Goal: Information Seeking & Learning: Find specific page/section

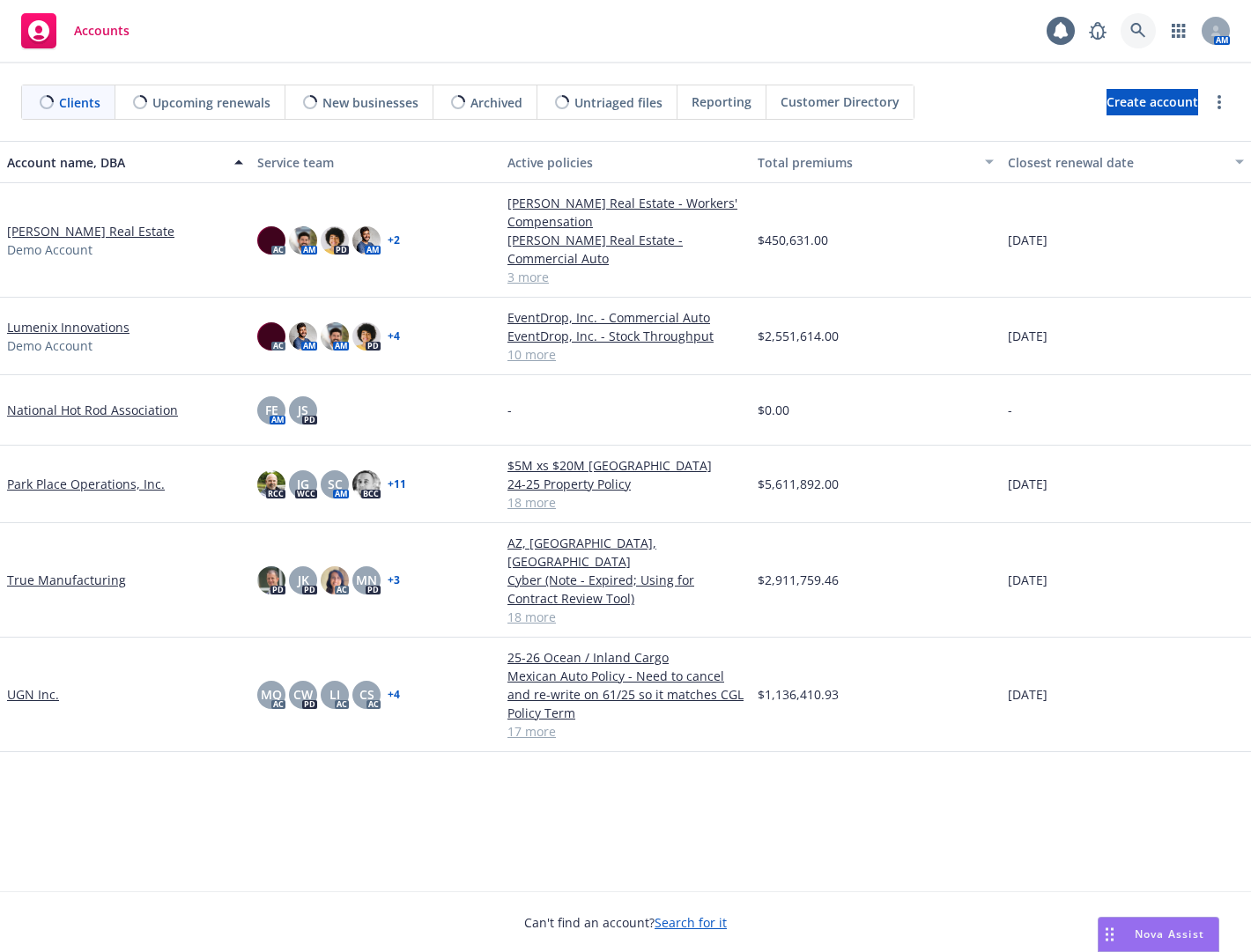
click at [1137, 28] on icon at bounding box center [1138, 30] width 16 height 16
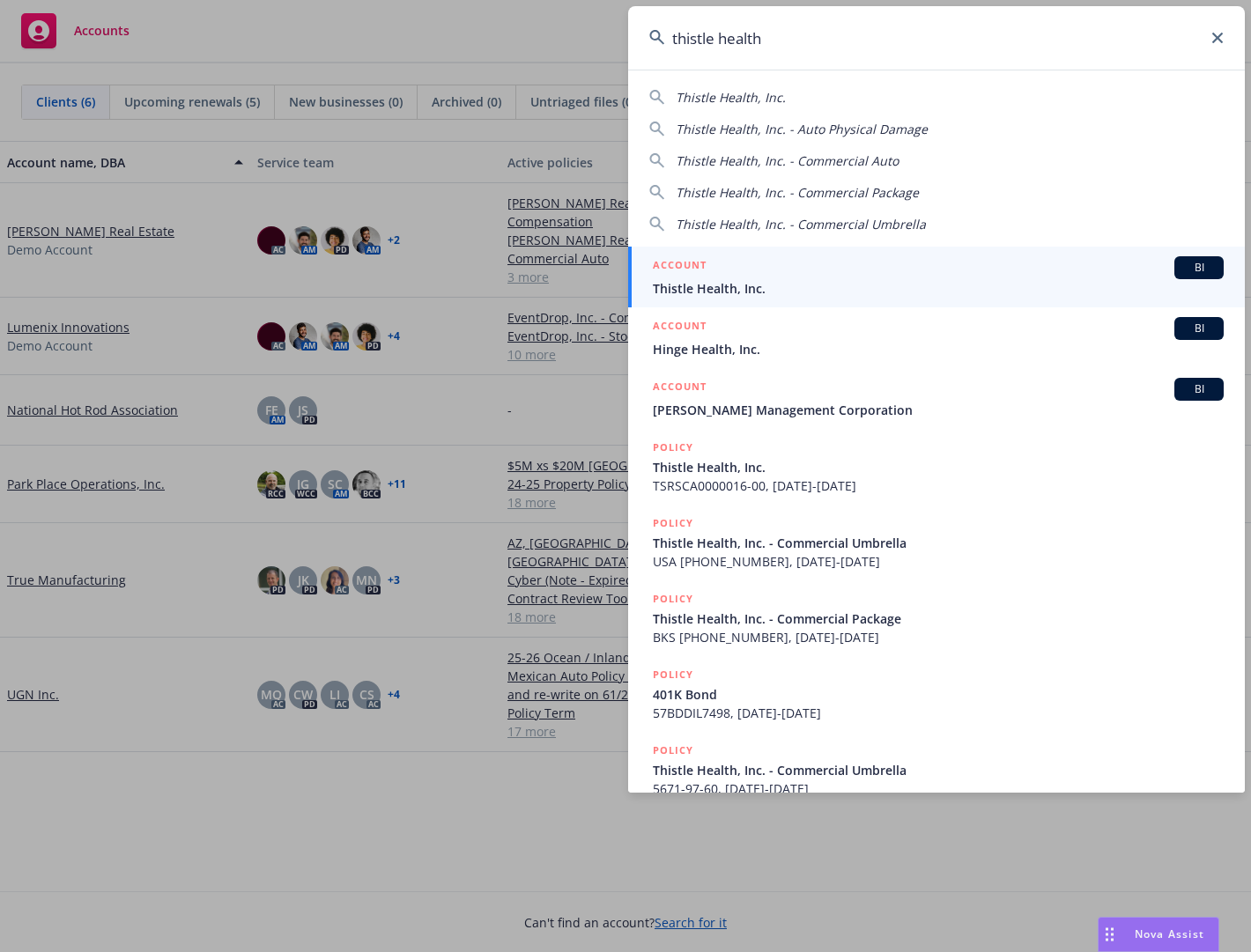
type input "thistle health"
click at [1052, 281] on span "Thistle Health, Inc." at bounding box center [938, 289] width 571 height 18
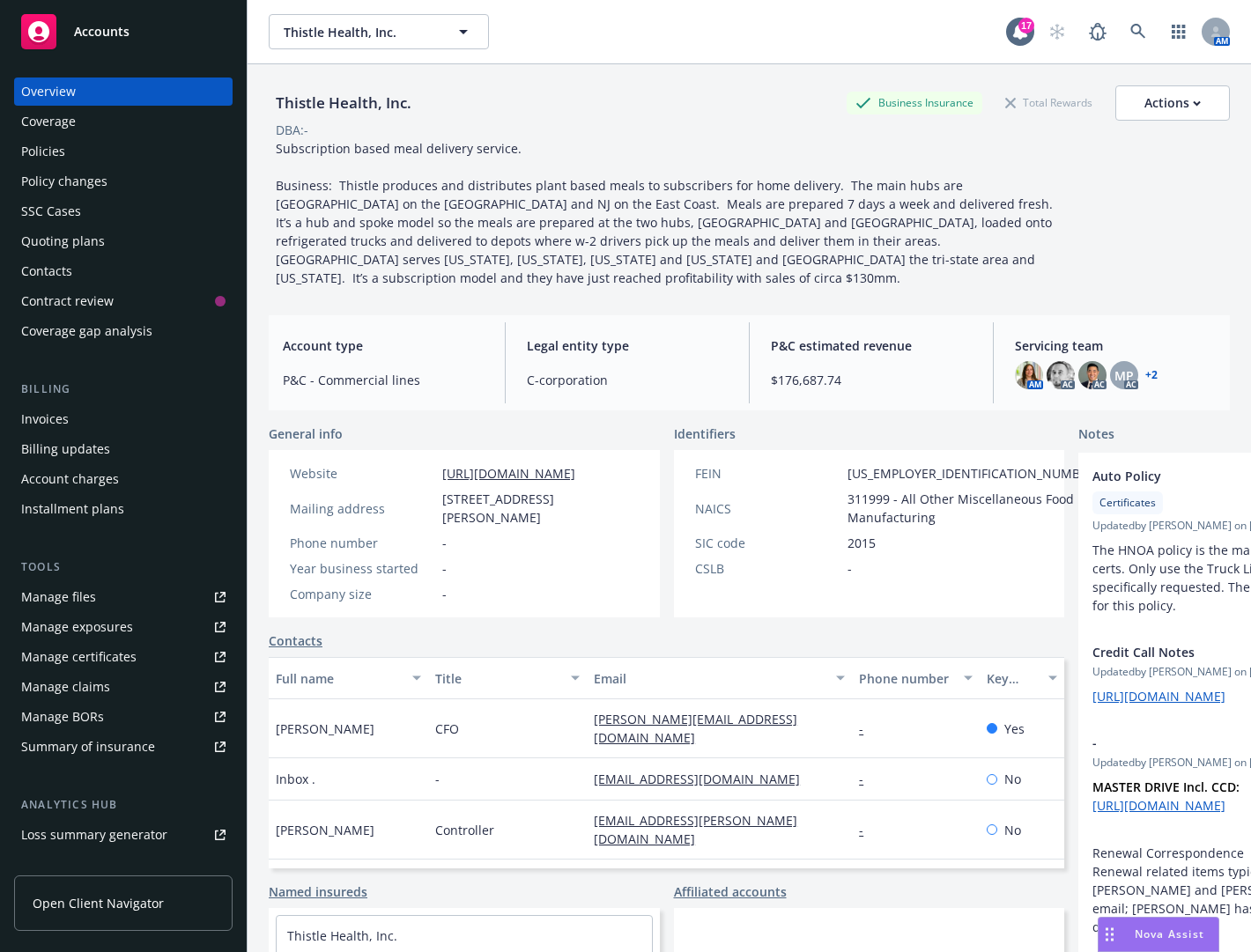
click at [71, 593] on div "Manage files" at bounding box center [58, 597] width 74 height 28
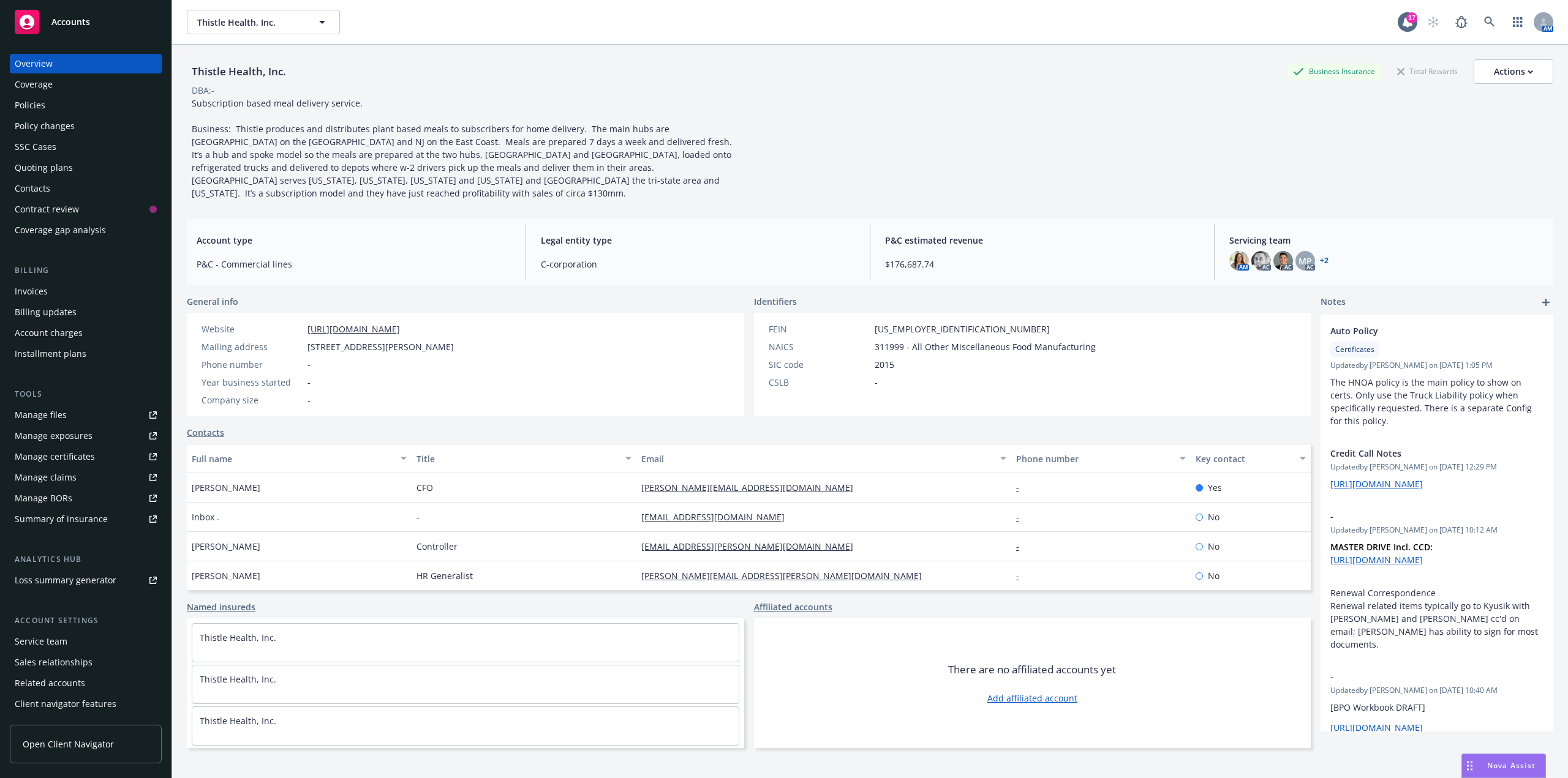
click at [135, 111] on div "Policies" at bounding box center [86, 105] width 142 height 20
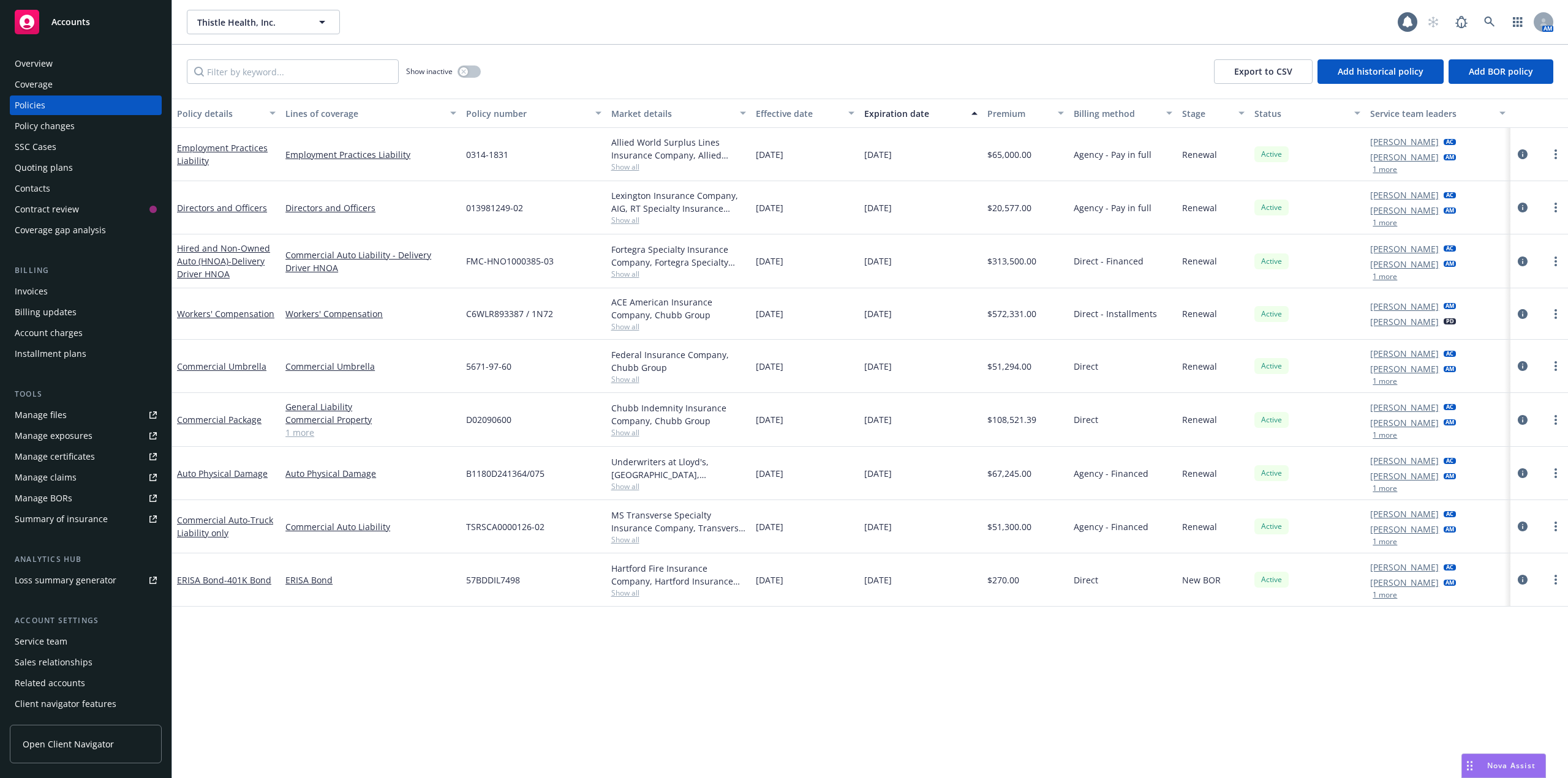
click at [657, 54] on div "Show inactive Export to CSV Add historical policy Add BOR policy" at bounding box center [870, 72] width 1395 height 54
click at [869, 312] on icon "circleInformation" at bounding box center [1522, 314] width 10 height 10
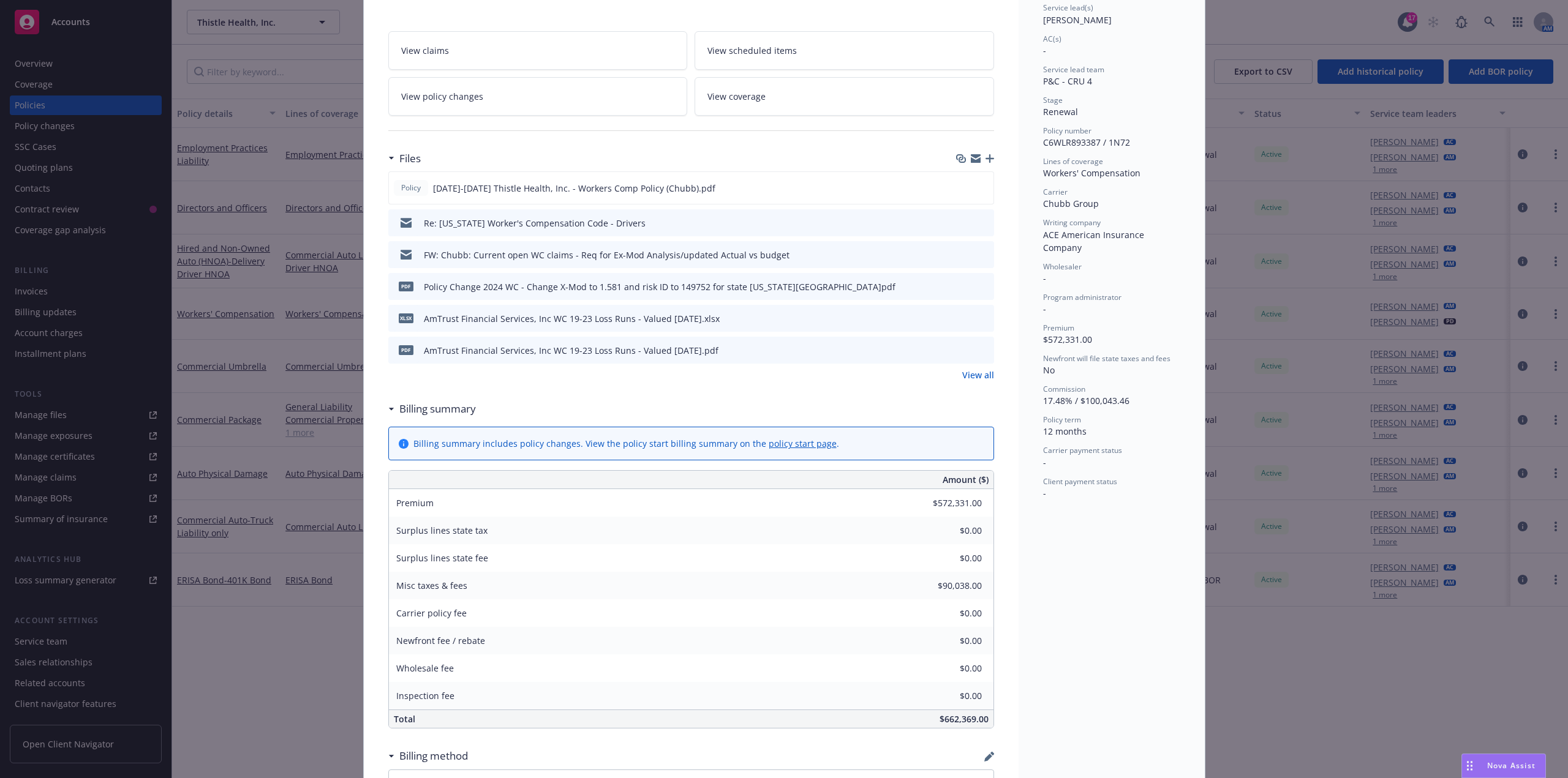
scroll to position [306, 0]
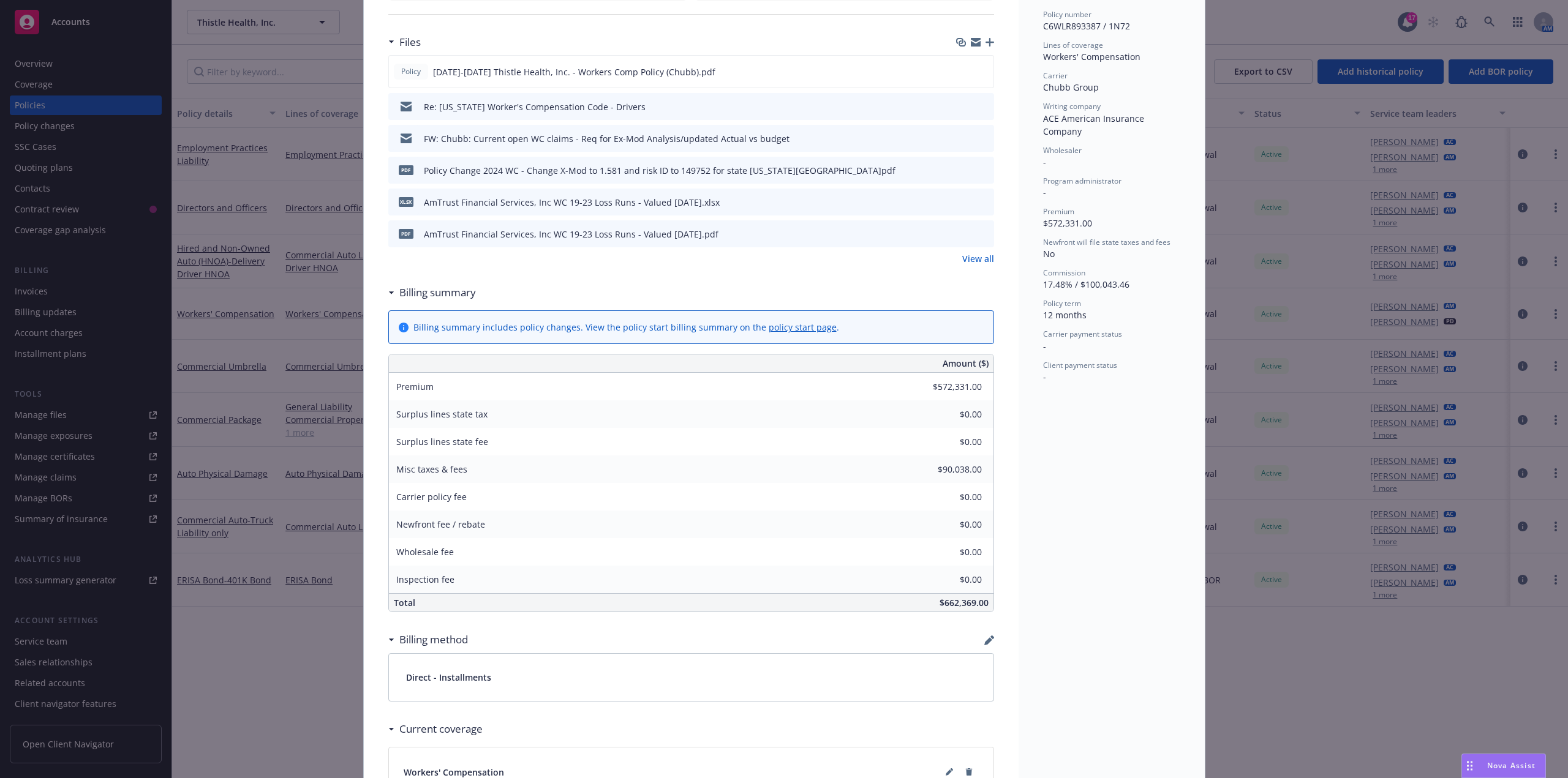
click at [869, 259] on link "View all" at bounding box center [978, 259] width 32 height 13
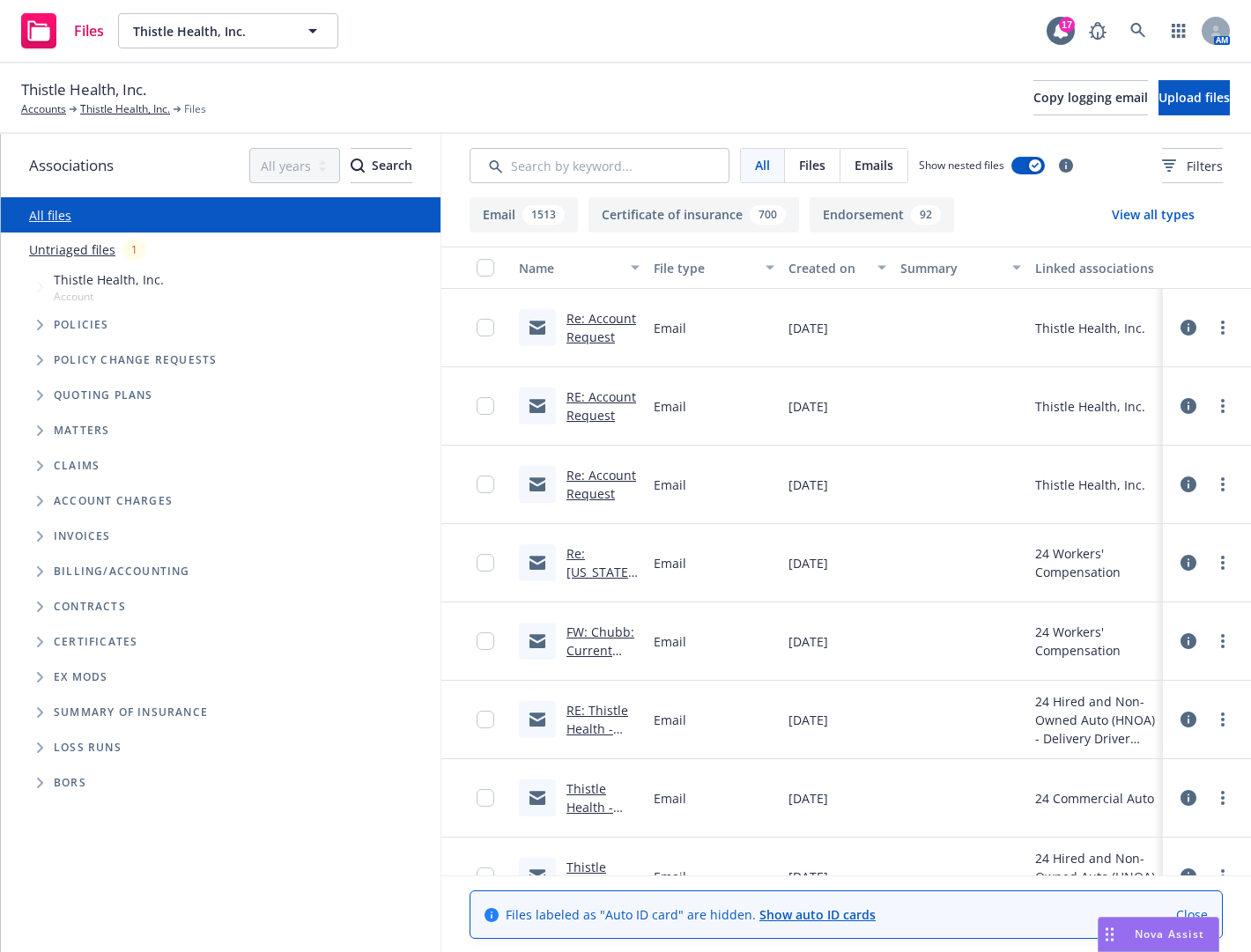
click at [32, 333] on span "Tree Example" at bounding box center [40, 324] width 28 height 28
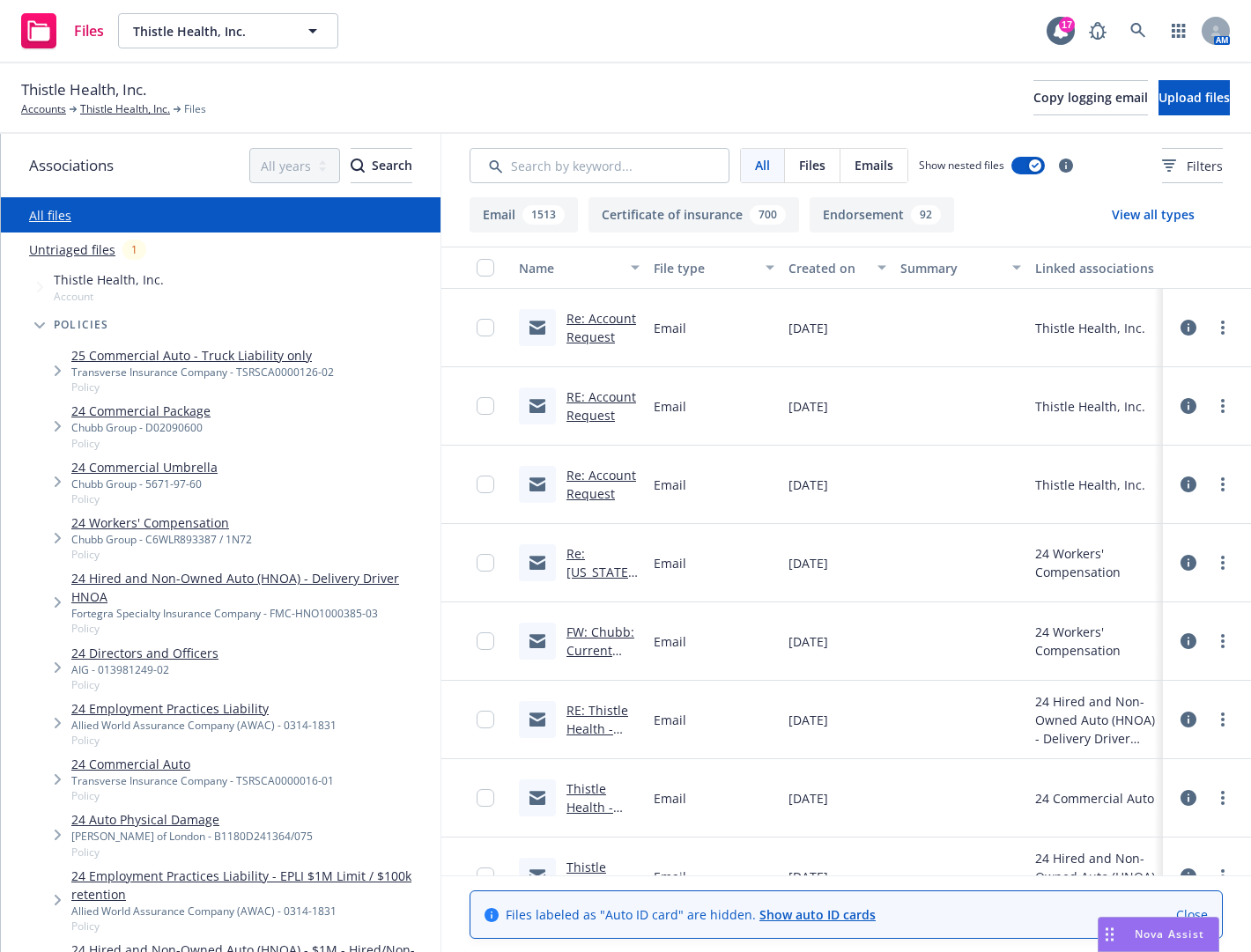
click at [59, 533] on icon "Tree Example" at bounding box center [58, 538] width 7 height 11
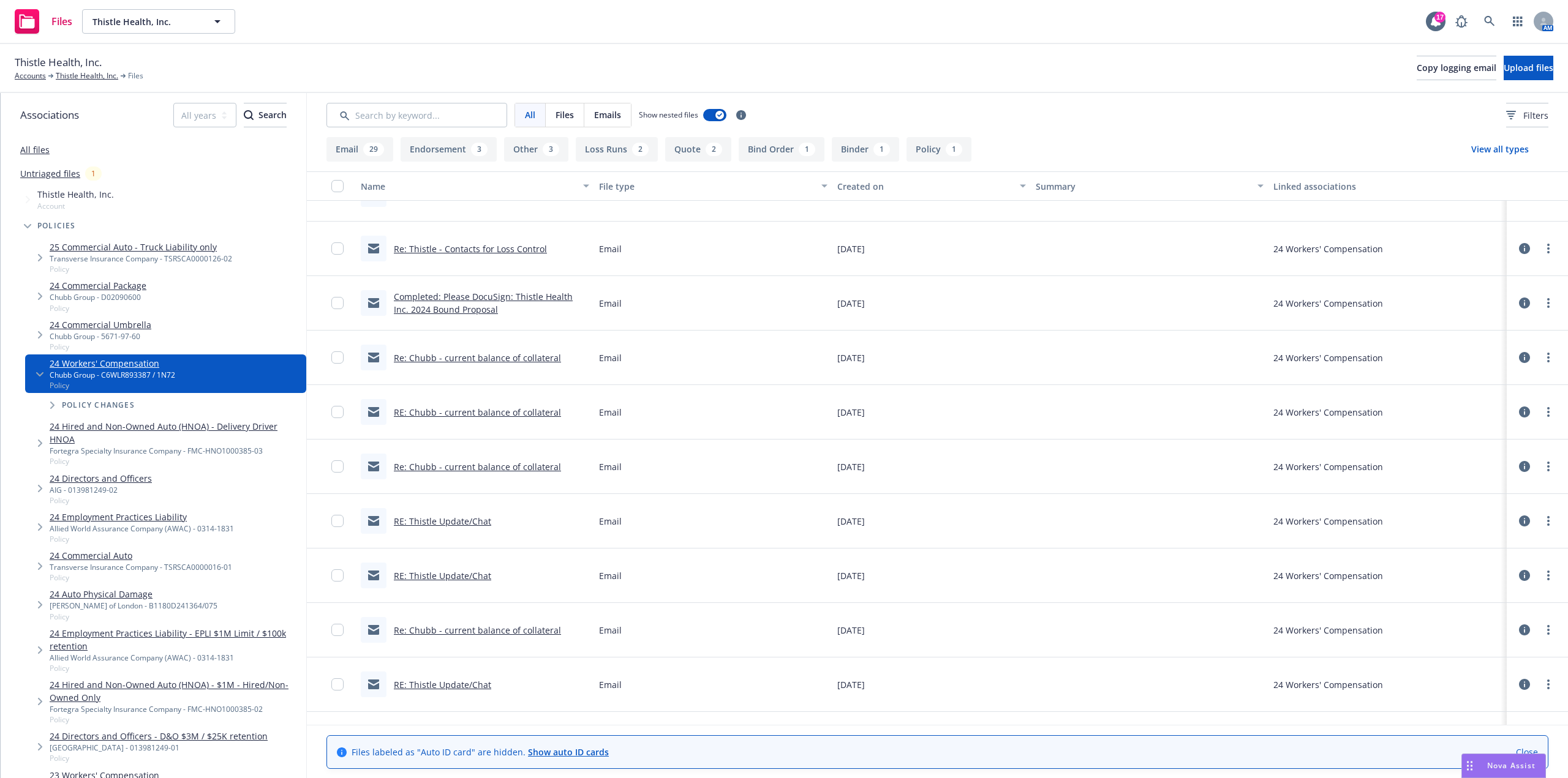
scroll to position [673, 0]
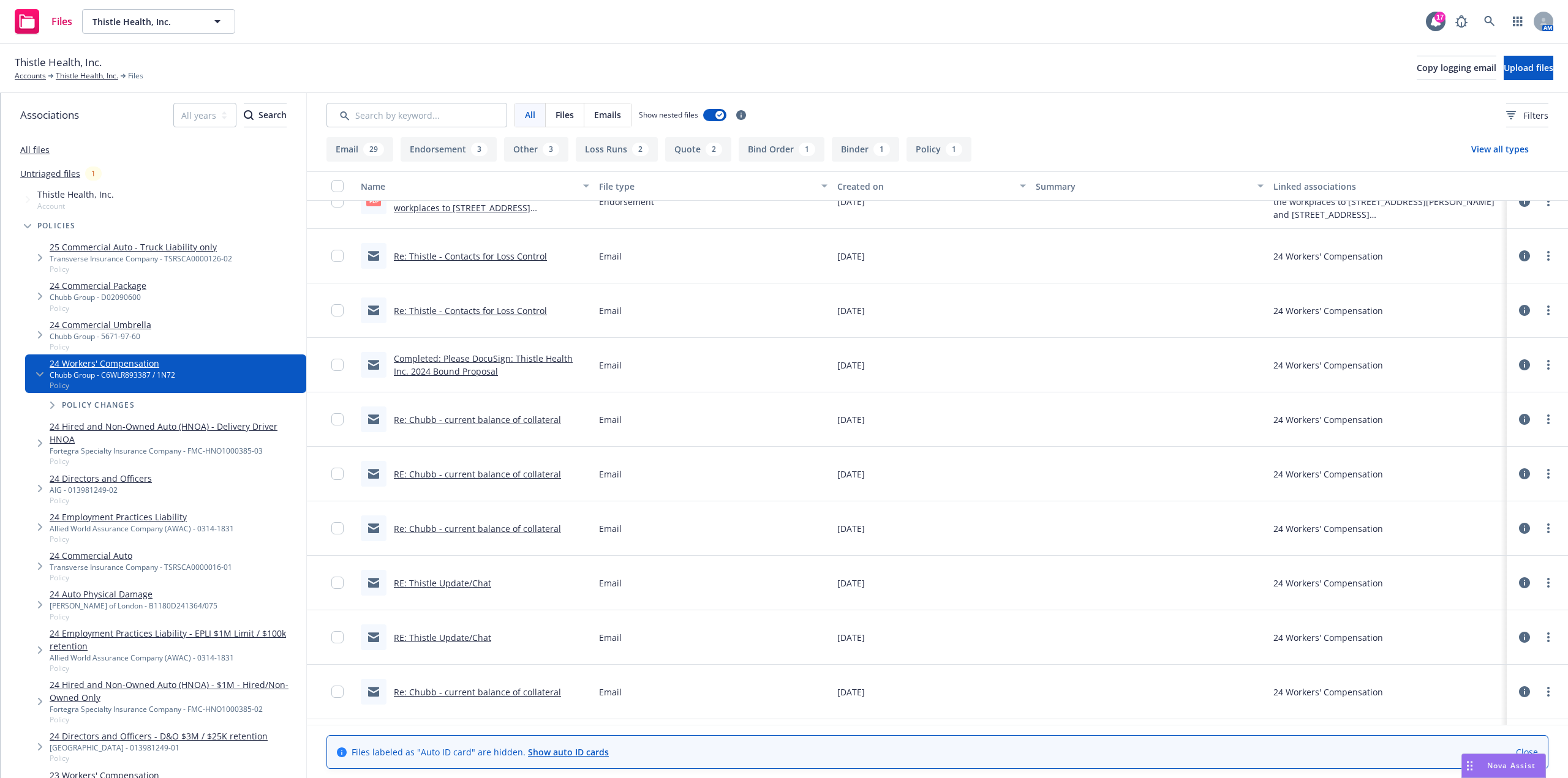
click at [480, 417] on link "Re: Chubb - current balance of collateral" at bounding box center [477, 420] width 167 height 11
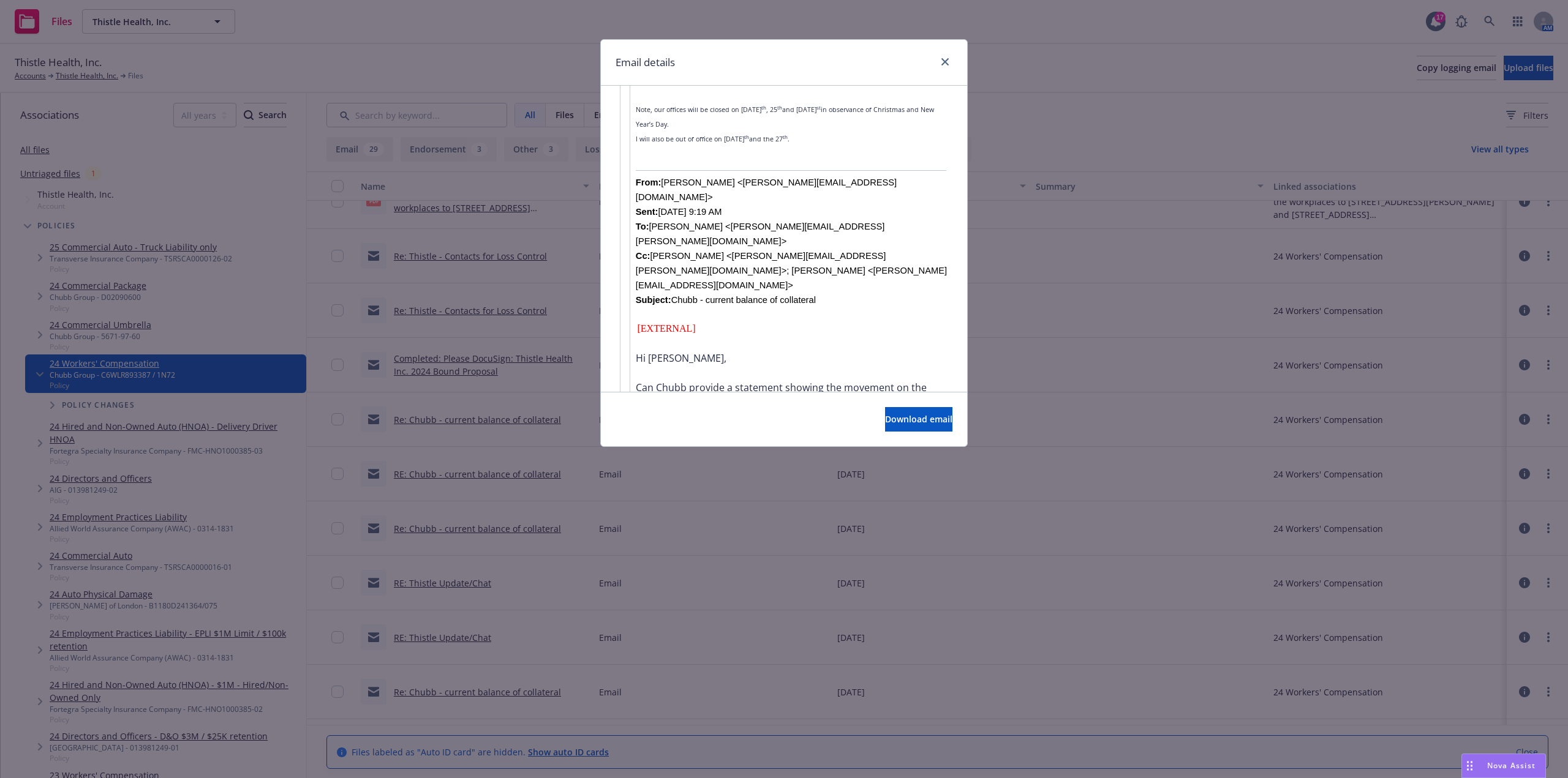
scroll to position [1469, 0]
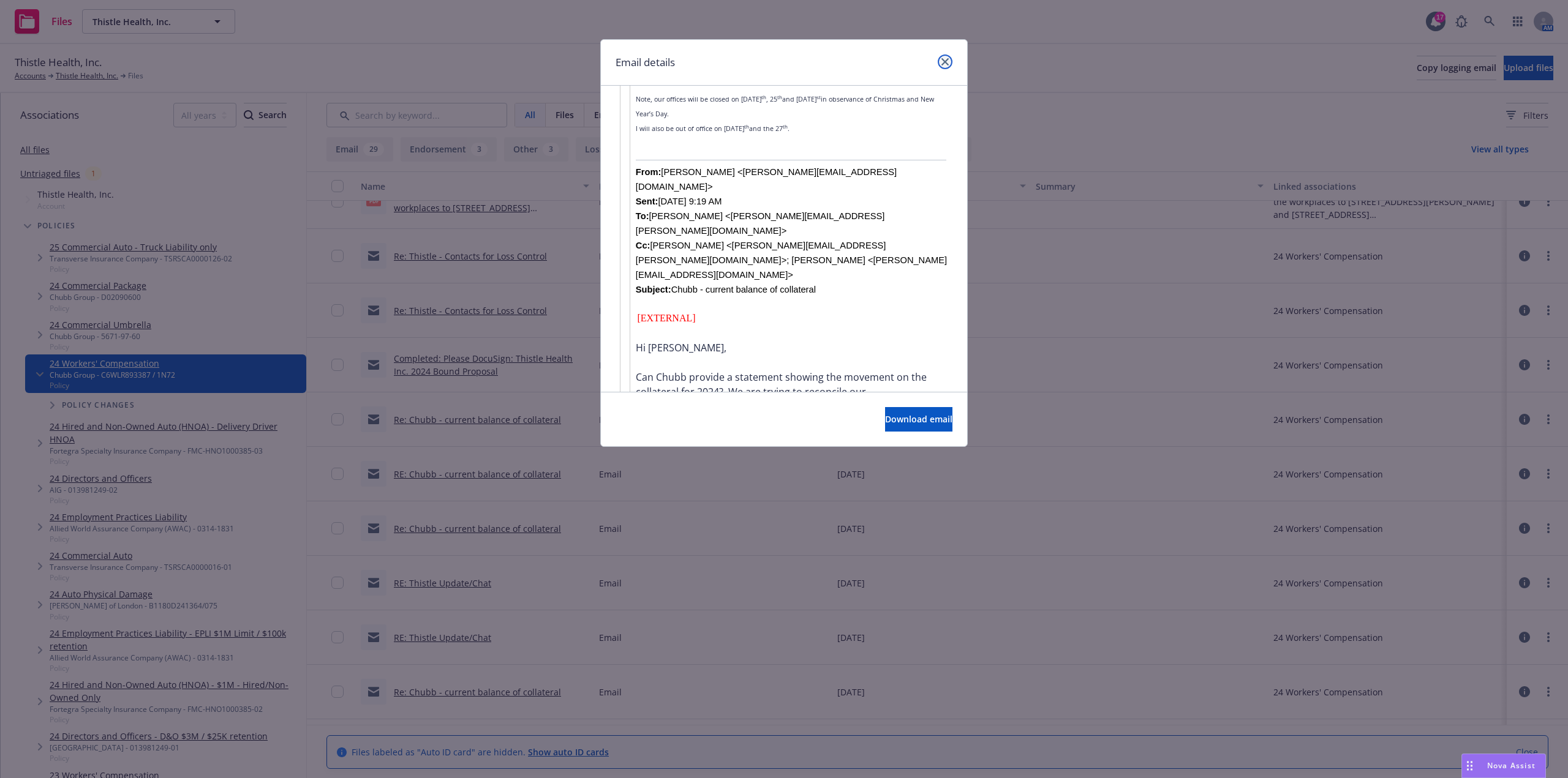
click at [869, 58] on icon "close" at bounding box center [945, 62] width 8 height 8
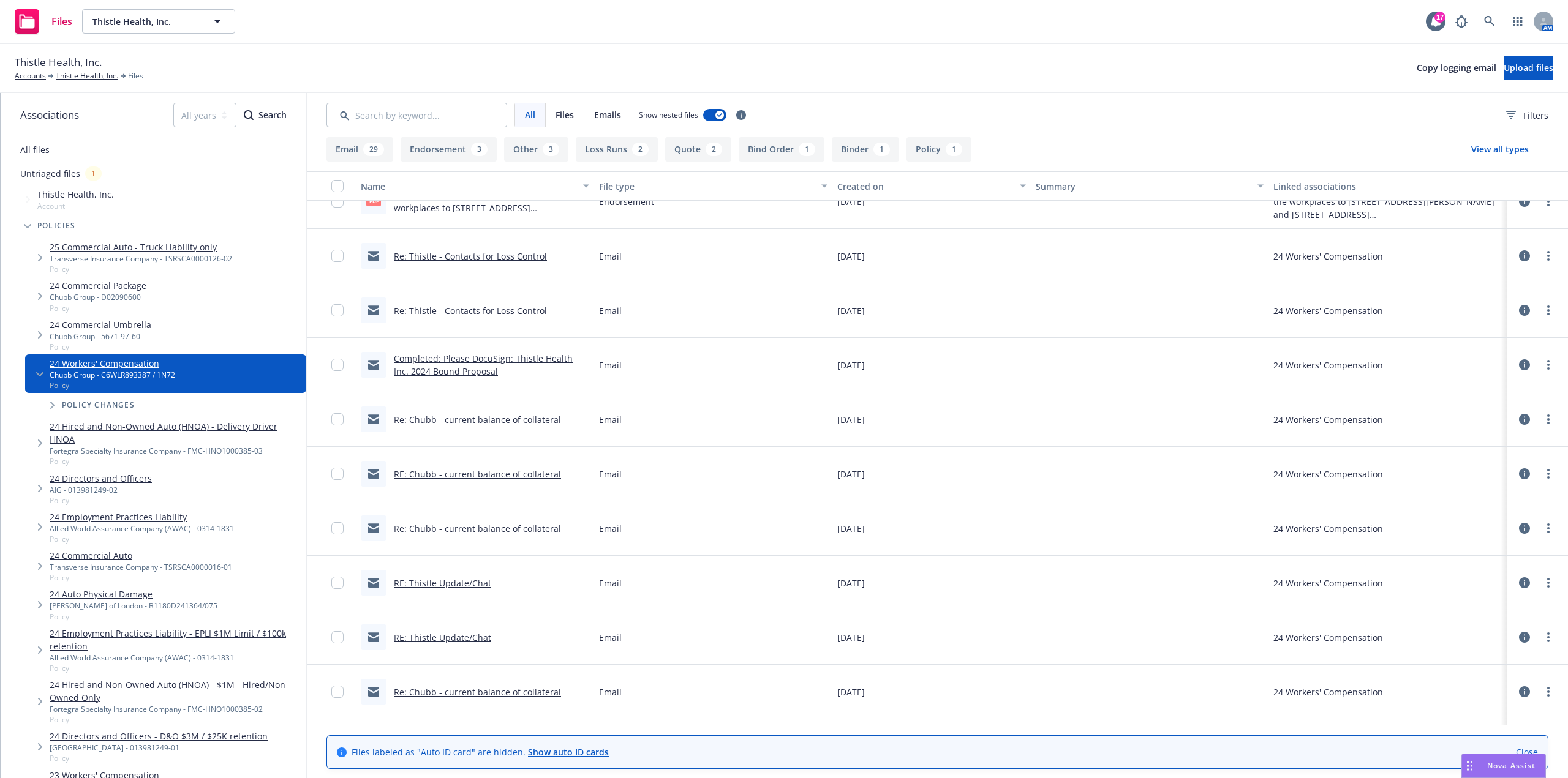
click at [429, 363] on div "Completed: Please DocuSign: Thistle Health Inc. 2024 Bound Proposal" at bounding box center [491, 365] width 196 height 26
click at [427, 372] on link "Completed: Please DocuSign: Thistle Health Inc. 2024 Bound Proposal" at bounding box center [483, 365] width 179 height 24
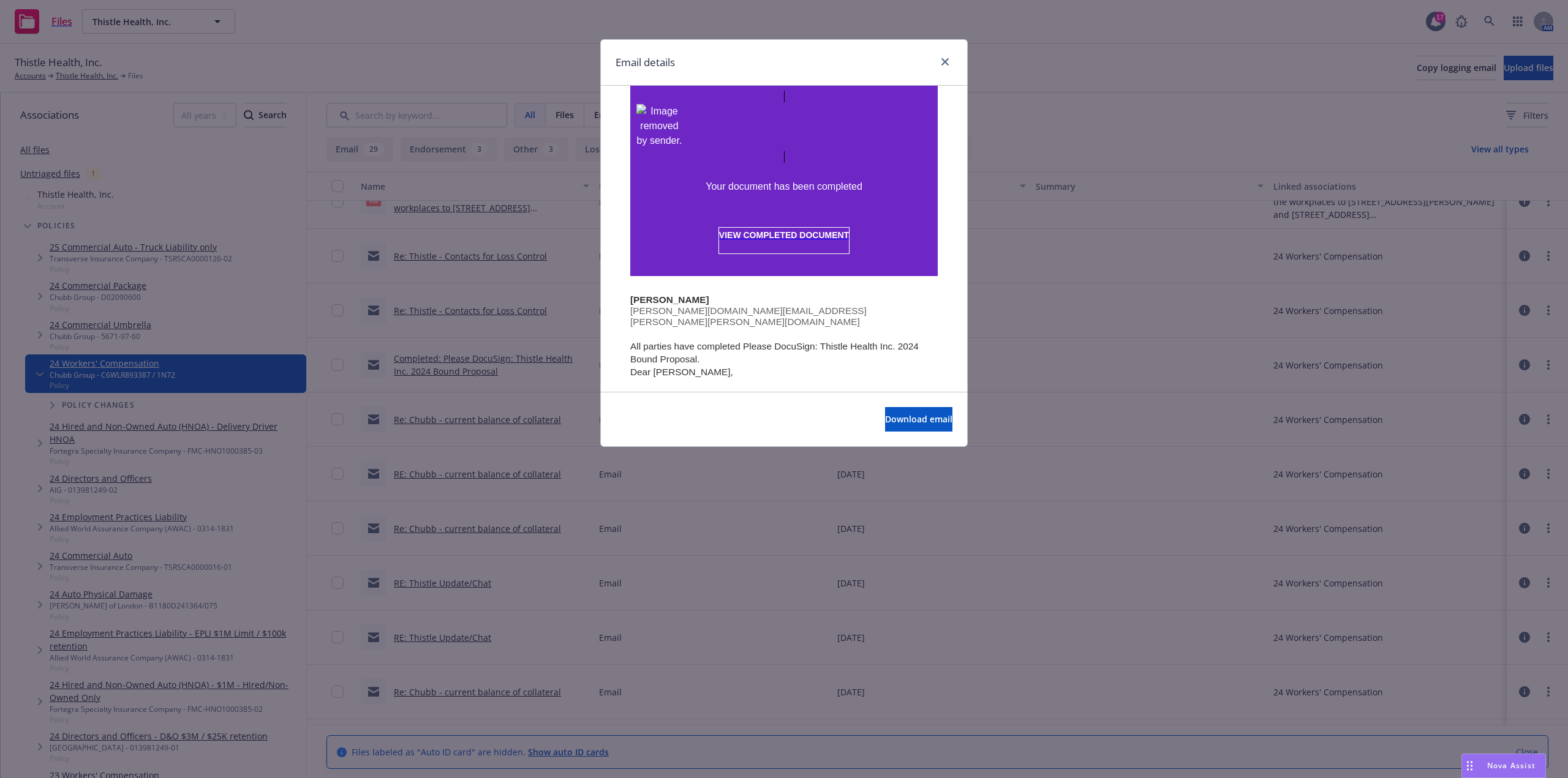
scroll to position [367, 0]
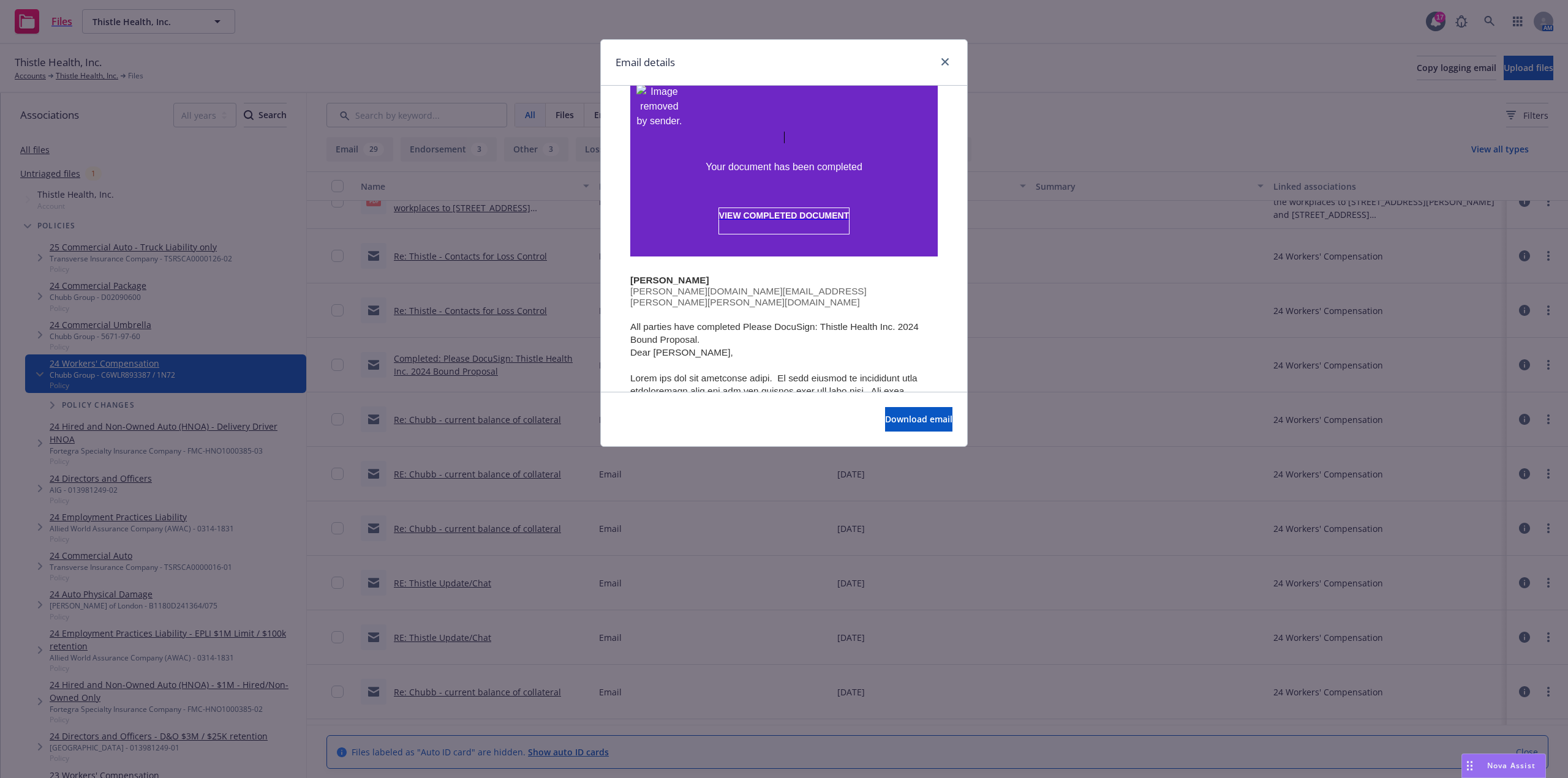
click at [778, 211] on span "VIEW COMPLETED DOCUMENT" at bounding box center [783, 215] width 130 height 10
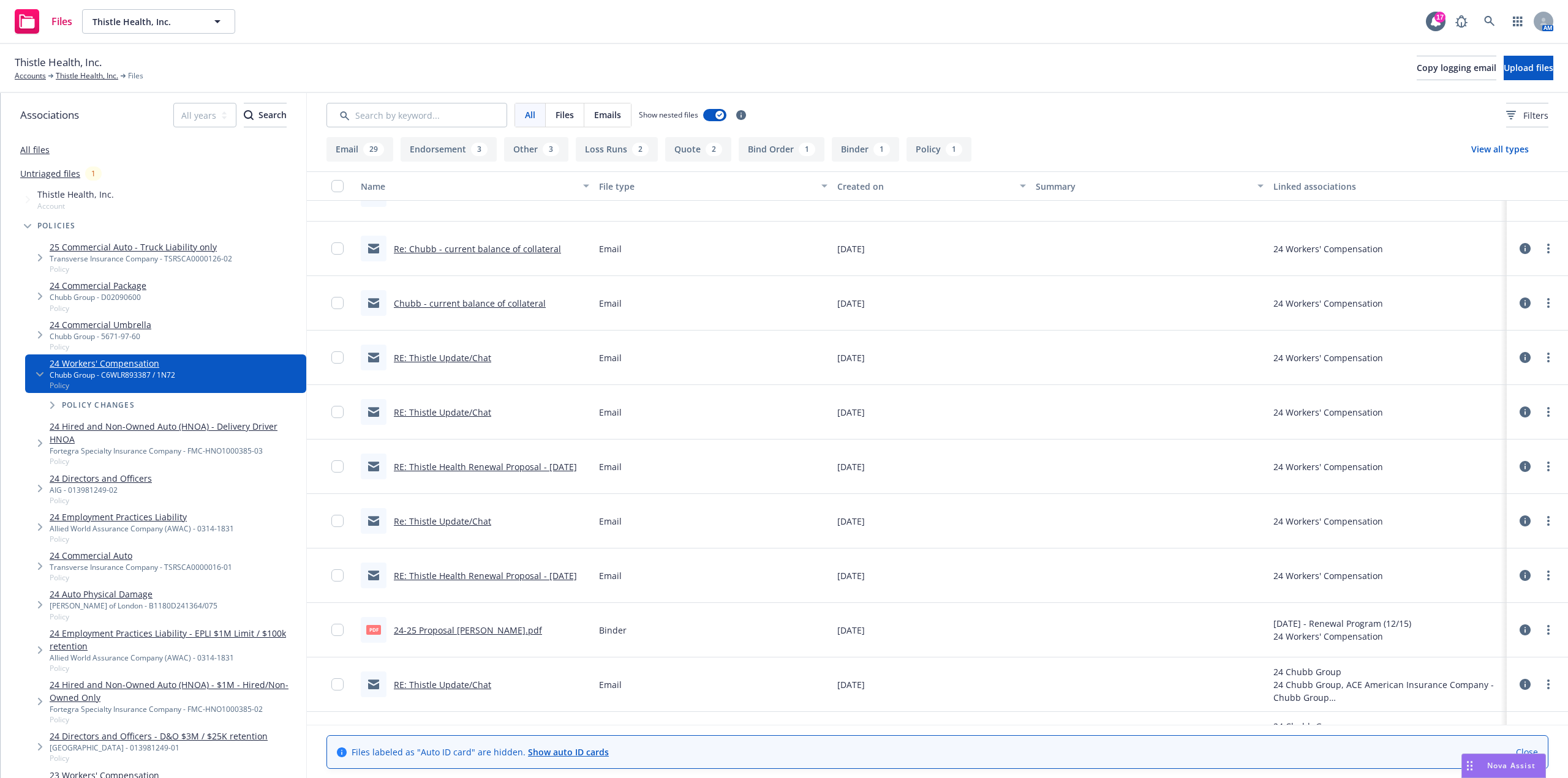
scroll to position [1286, 0]
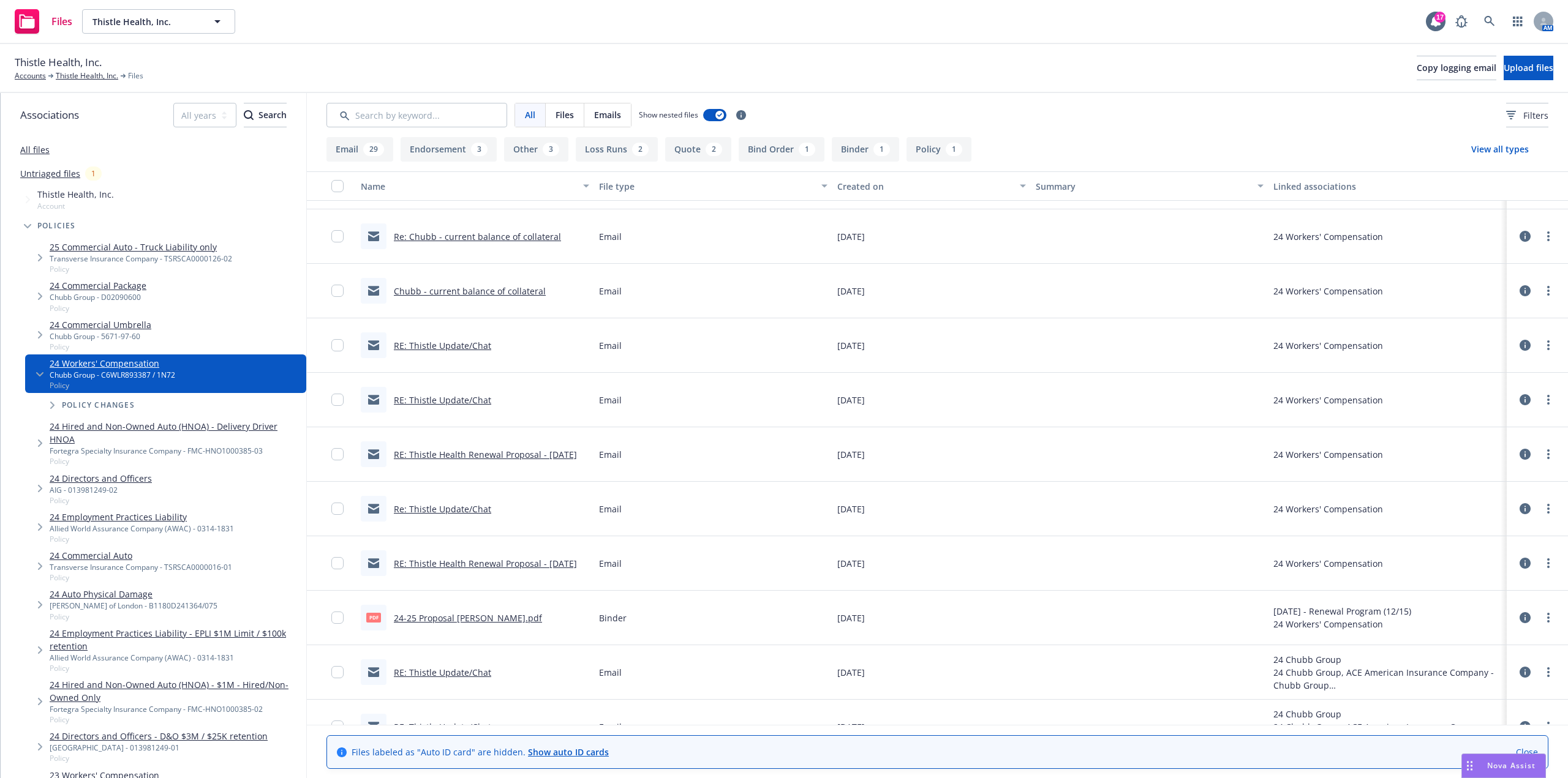
click at [465, 614] on link "24-25 Proposal [PERSON_NAME].pdf" at bounding box center [468, 618] width 148 height 11
